Goal: Task Accomplishment & Management: Manage account settings

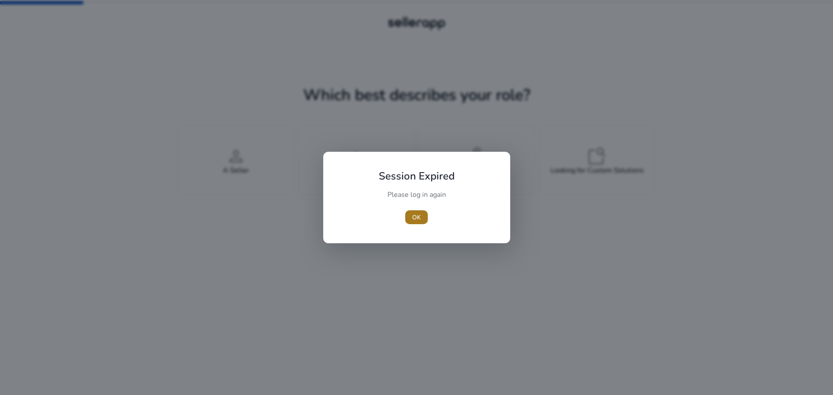
click at [417, 220] on span "OK" at bounding box center [416, 217] width 9 height 9
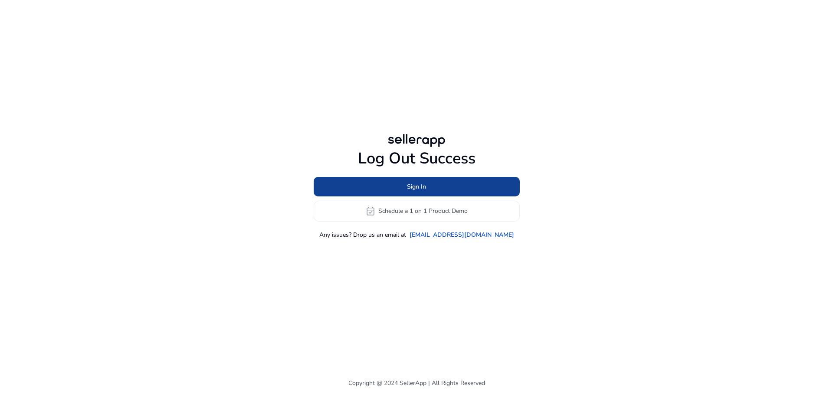
click at [417, 190] on span "Sign In" at bounding box center [416, 186] width 19 height 9
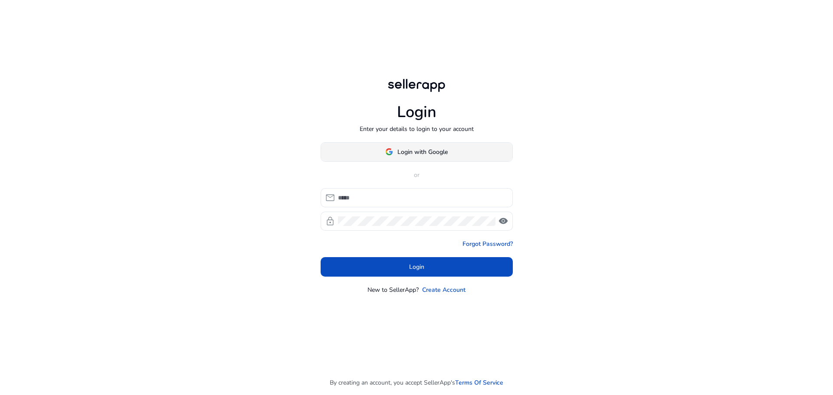
click at [421, 156] on span "Login with Google" at bounding box center [422, 152] width 50 height 9
